Goal: Task Accomplishment & Management: Use online tool/utility

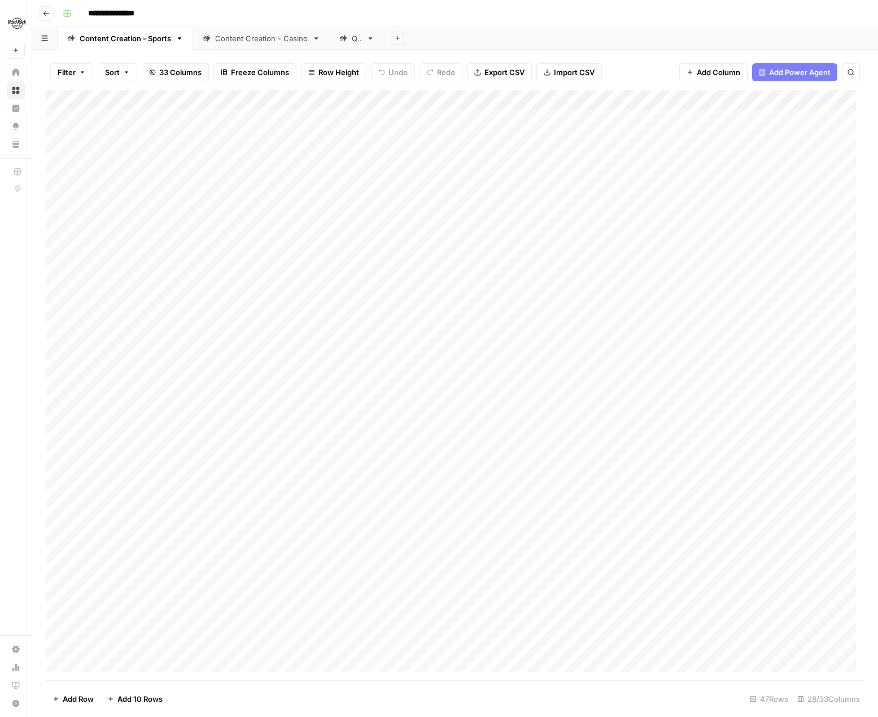
click at [266, 42] on div "Content Creation - Casino" at bounding box center [261, 38] width 93 height 11
click at [695, 469] on div "Add Column" at bounding box center [455, 385] width 819 height 590
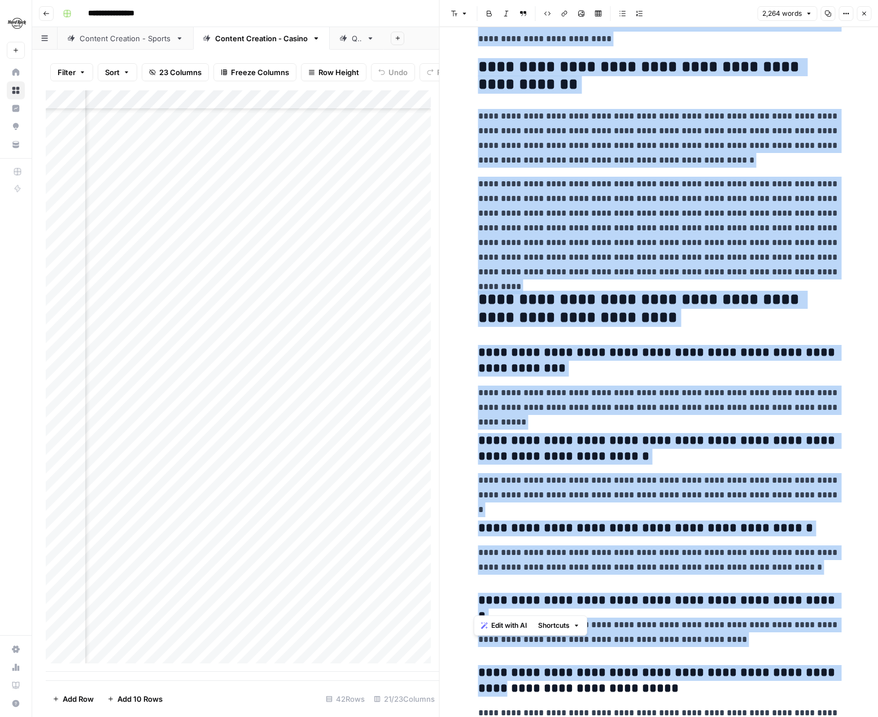
scroll to position [3383, 0]
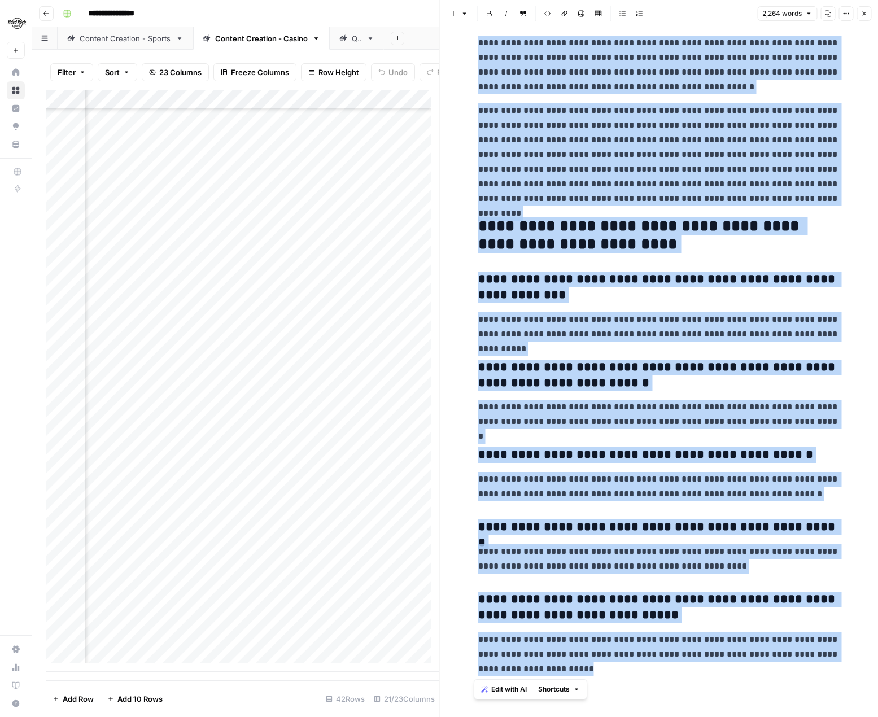
drag, startPoint x: 474, startPoint y: 63, endPoint x: 819, endPoint y: 700, distance: 725.0
copy div "**********"
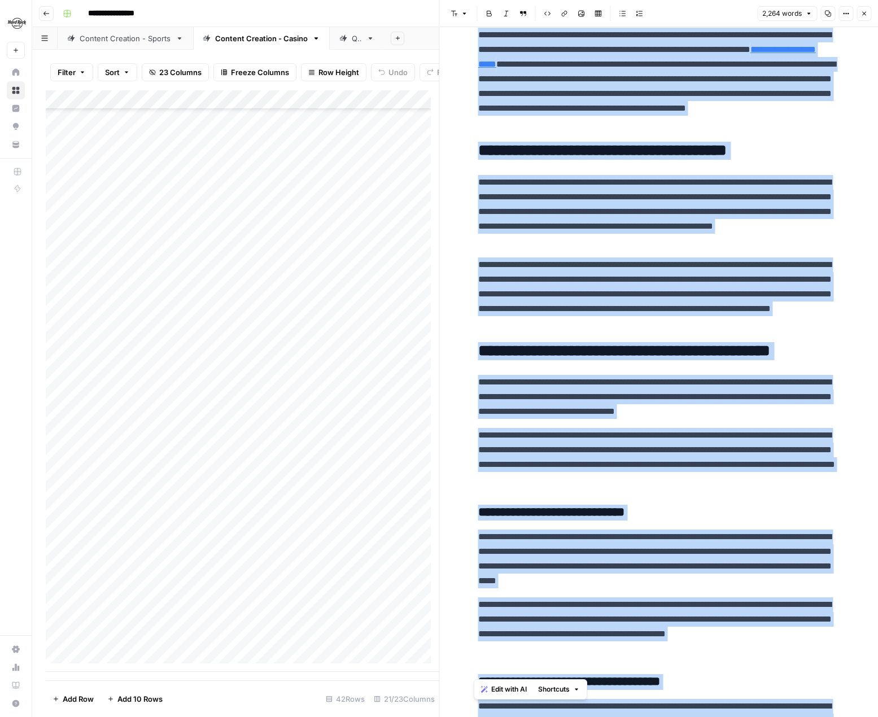
scroll to position [0, 0]
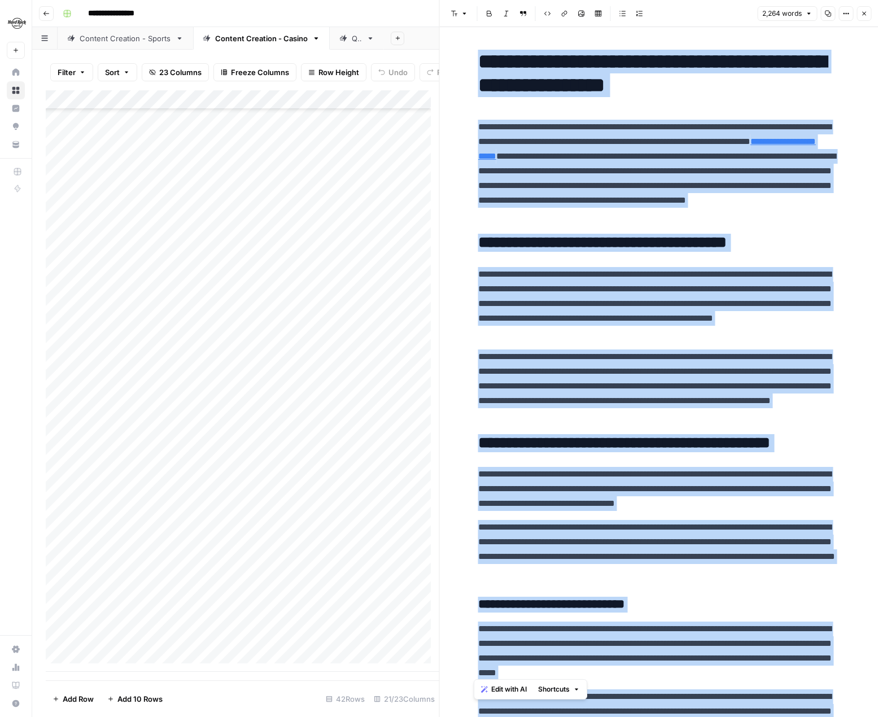
click at [865, 11] on icon "button" at bounding box center [864, 13] width 7 height 7
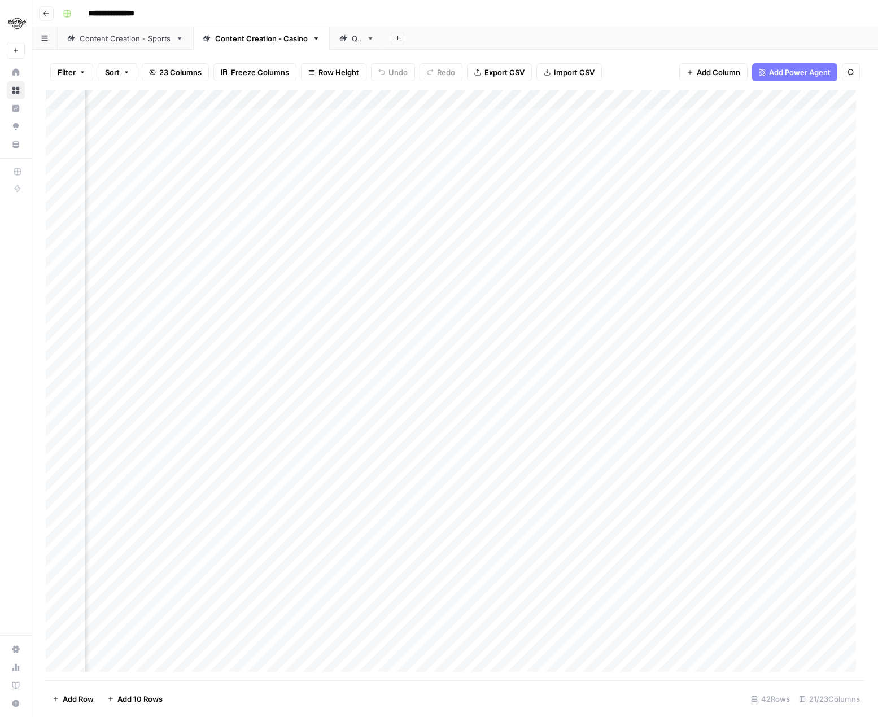
scroll to position [0, 1375]
click at [665, 311] on div "Add Column" at bounding box center [455, 385] width 819 height 590
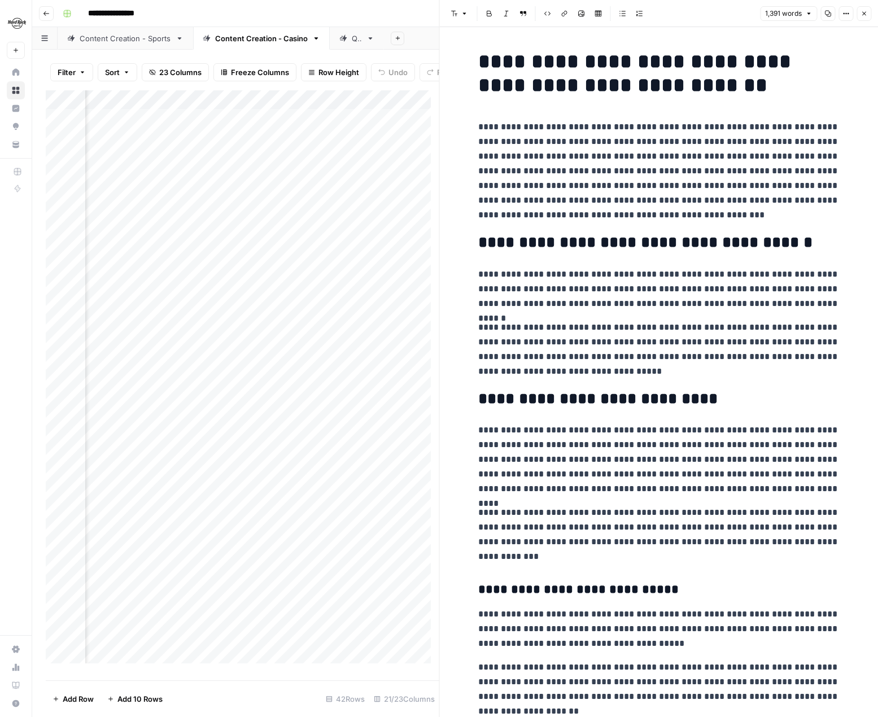
click at [866, 14] on icon "button" at bounding box center [864, 13] width 7 height 7
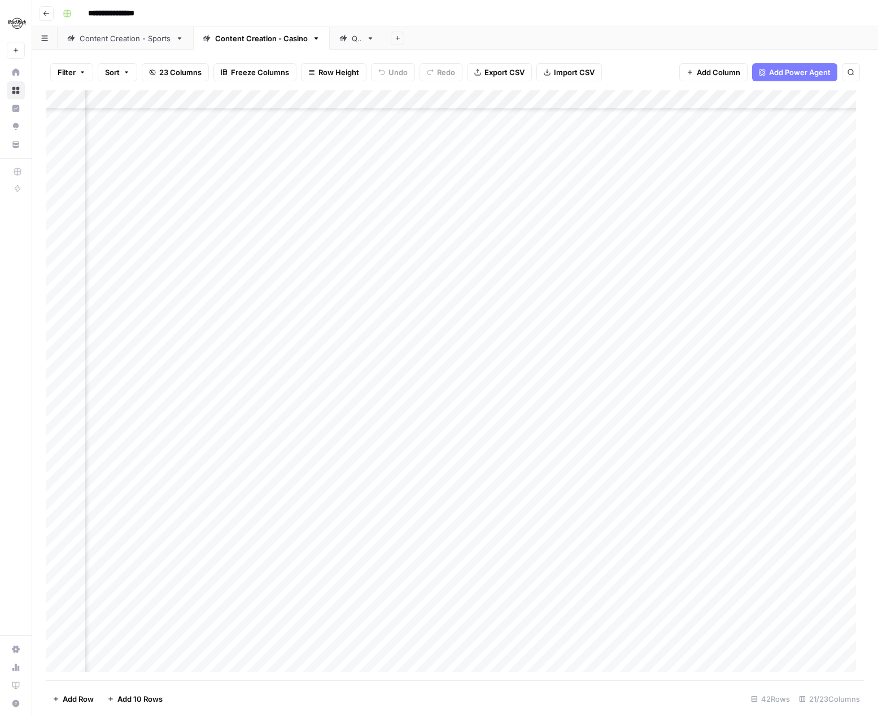
scroll to position [262, 1375]
click at [642, 623] on div "Add Column" at bounding box center [455, 385] width 819 height 590
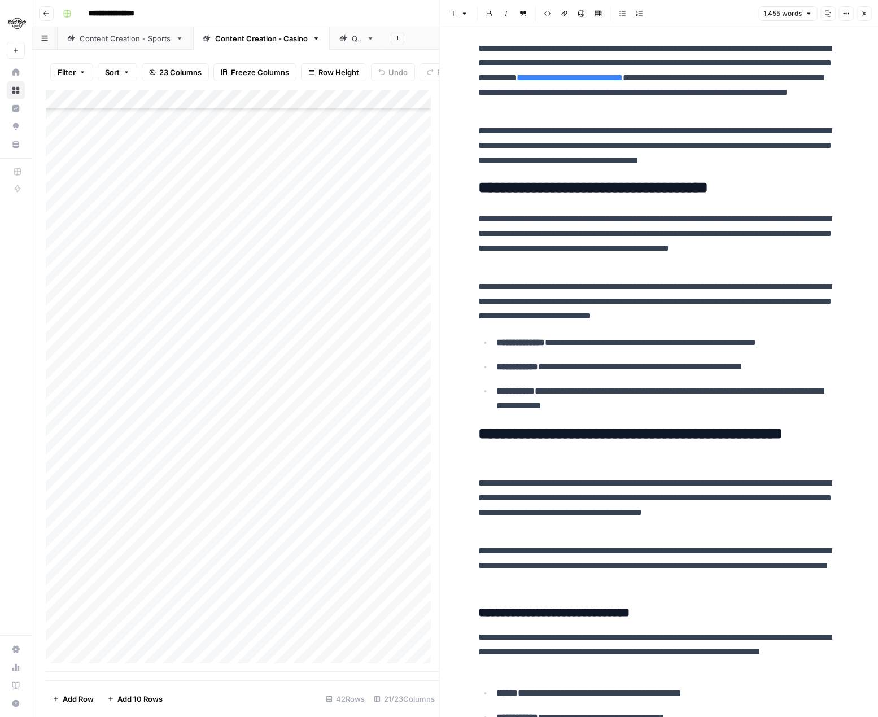
scroll to position [262, 0]
click at [864, 13] on icon "button" at bounding box center [864, 13] width 7 height 7
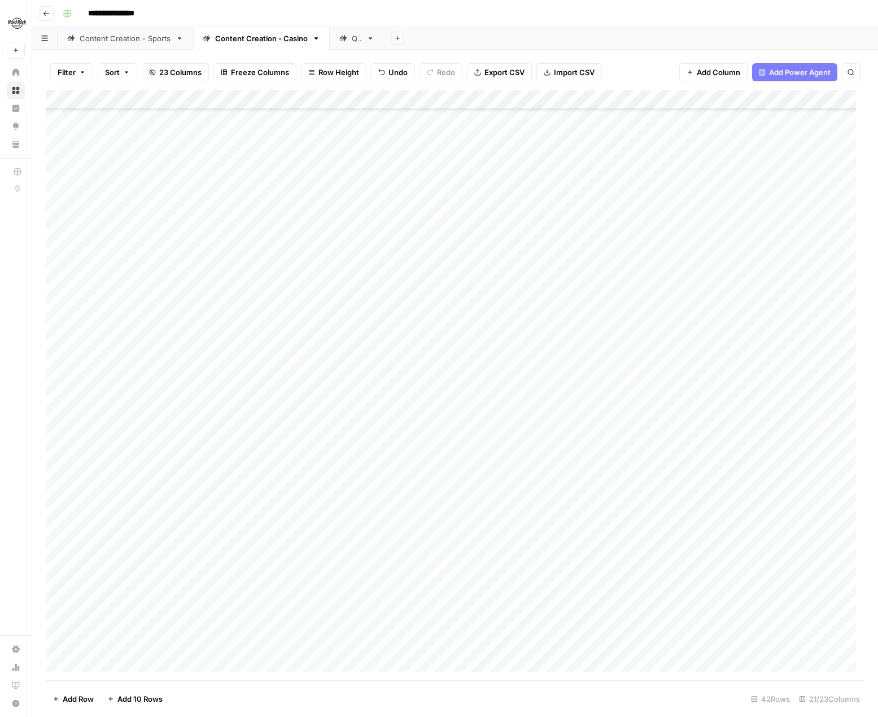
click at [125, 604] on div "Add Column" at bounding box center [455, 385] width 819 height 590
type textarea "**********"
click at [304, 606] on div "Add Column" at bounding box center [455, 385] width 819 height 590
click at [482, 603] on div "Add Column" at bounding box center [455, 385] width 819 height 590
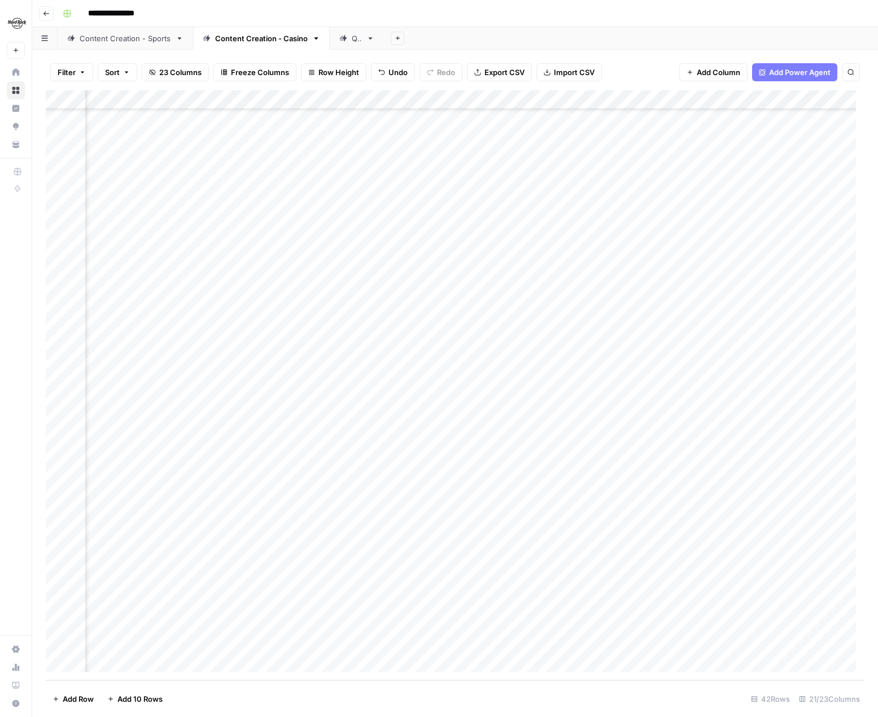
scroll to position [262, 1354]
click at [681, 543] on div "Add Column" at bounding box center [455, 385] width 819 height 590
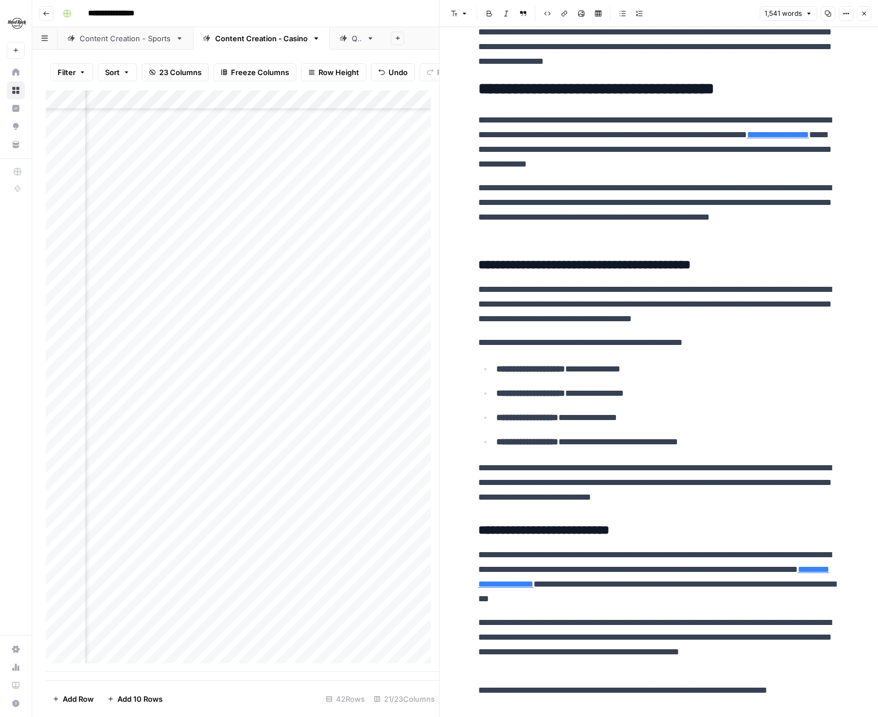
scroll to position [960, 0]
